Goal: Navigation & Orientation: Go to known website

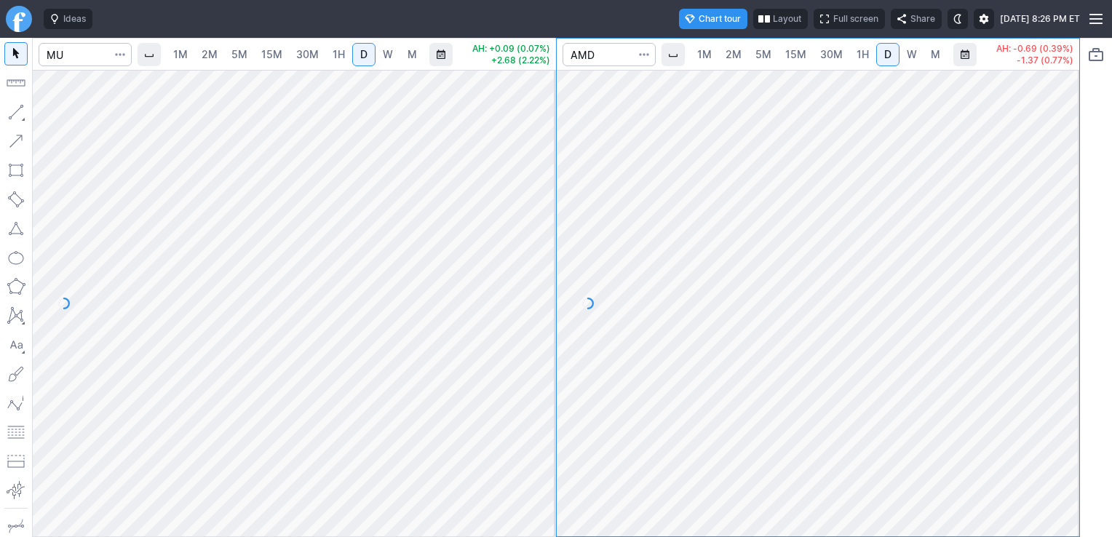
click at [891, 12] on button "Share" at bounding box center [916, 19] width 51 height 20
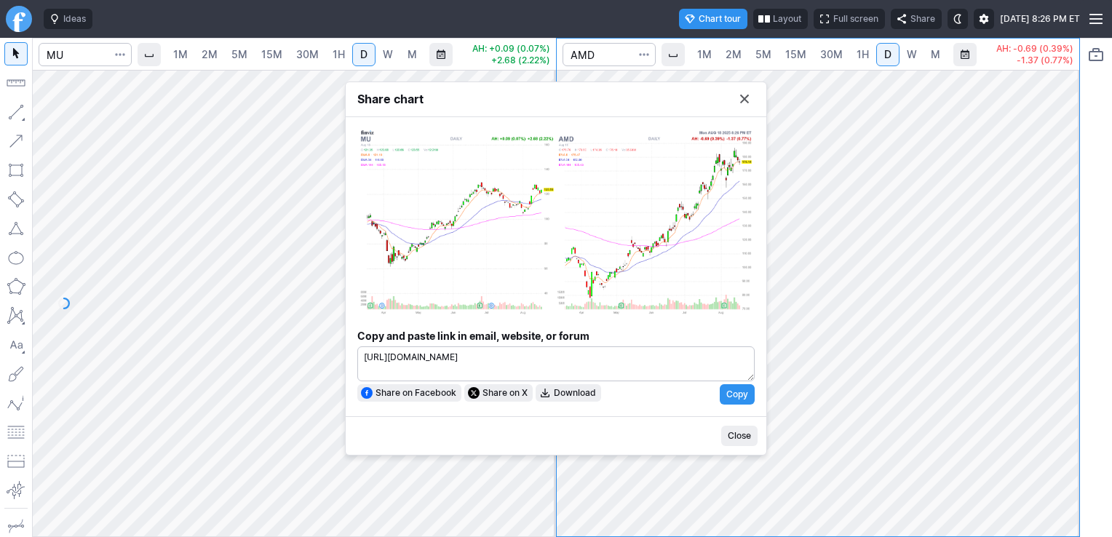
click at [746, 103] on button "Share chart" at bounding box center [744, 99] width 20 height 20
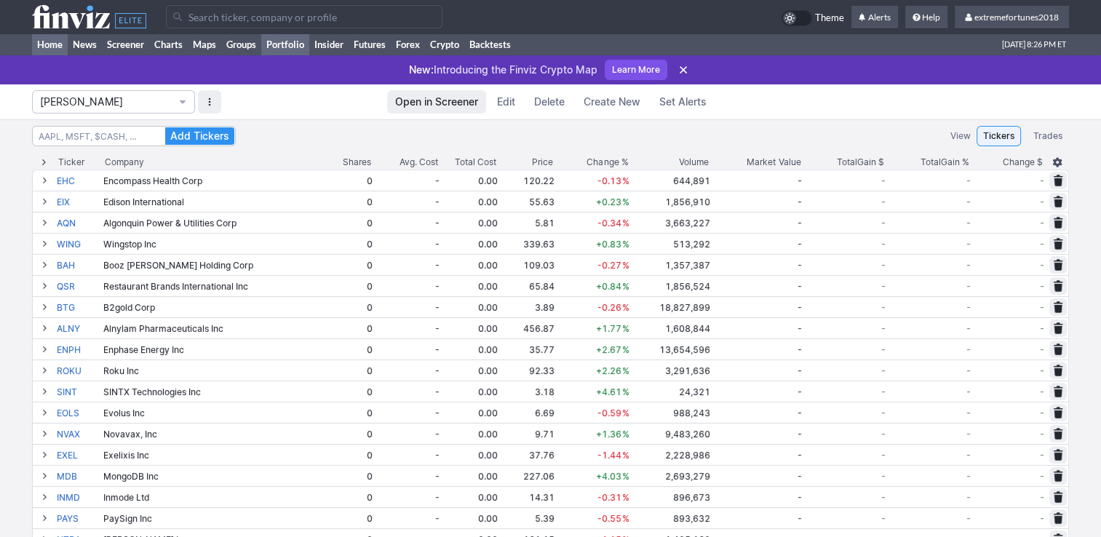
click at [52, 49] on link "Home" at bounding box center [50, 44] width 36 height 22
